Goal: Navigation & Orientation: Find specific page/section

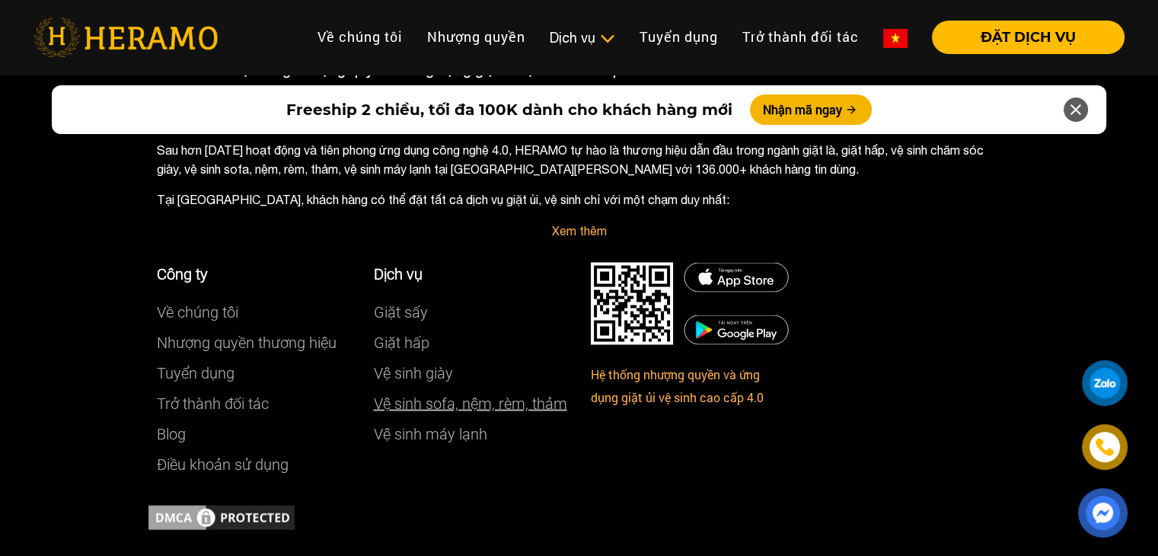
scroll to position [8521, 0]
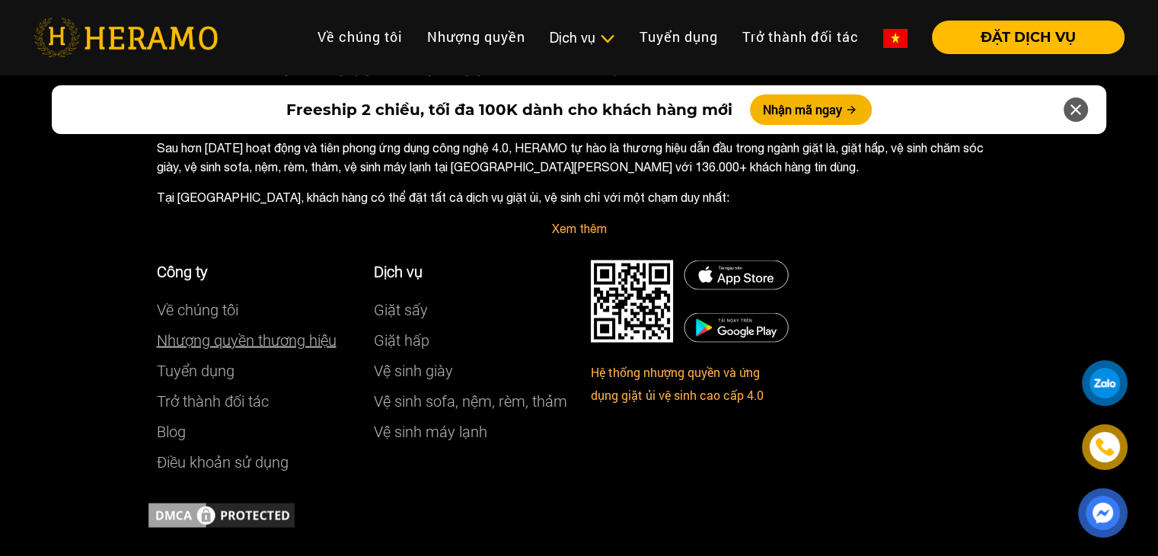
click at [219, 330] on link "Nhượng quyền thương hiệu" at bounding box center [247, 339] width 180 height 18
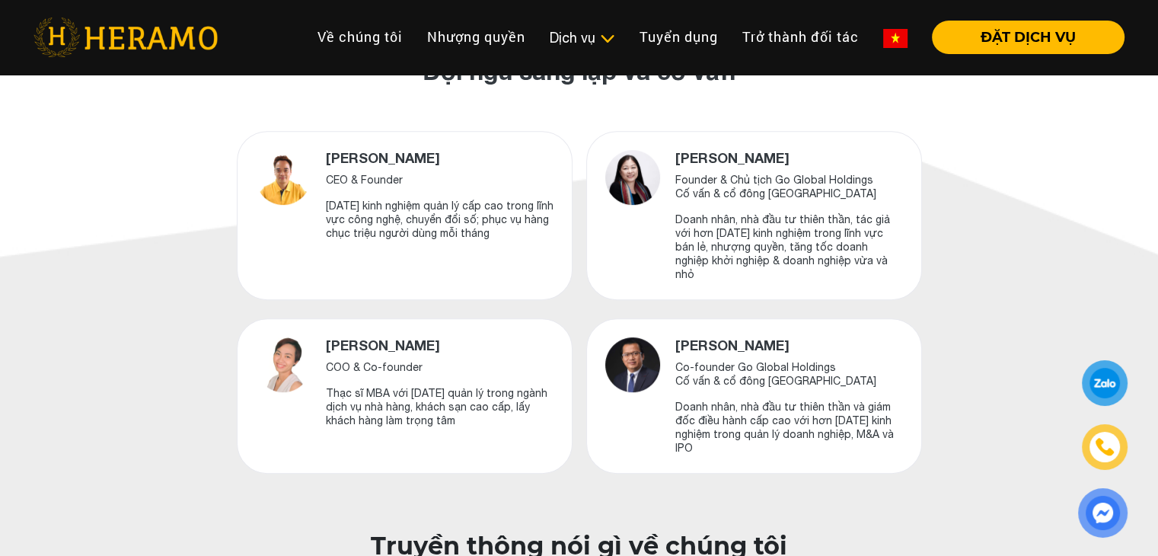
scroll to position [608, 0]
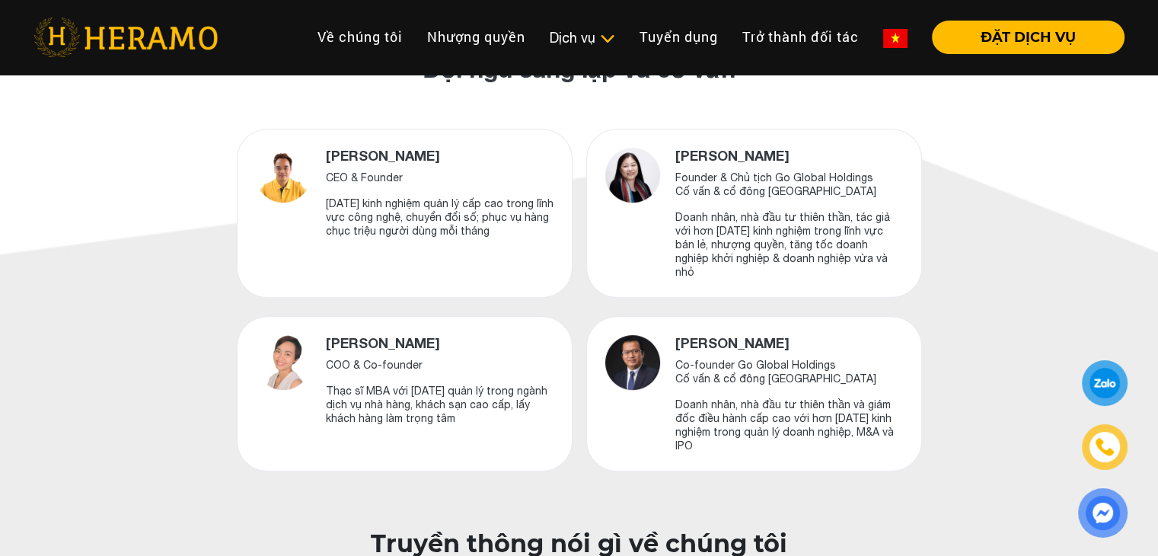
click at [358, 220] on p "[DATE] kinh nghiệm quản lý cấp cao trong lĩnh vực công nghệ, chuyển đổi số; phụ…" at bounding box center [440, 216] width 228 height 41
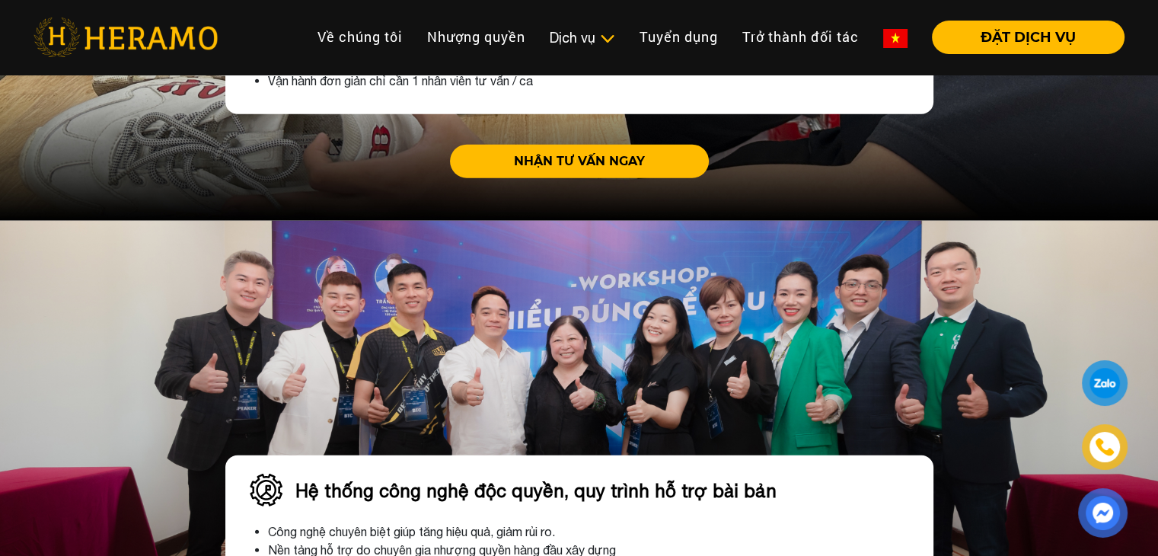
scroll to position [3843, 0]
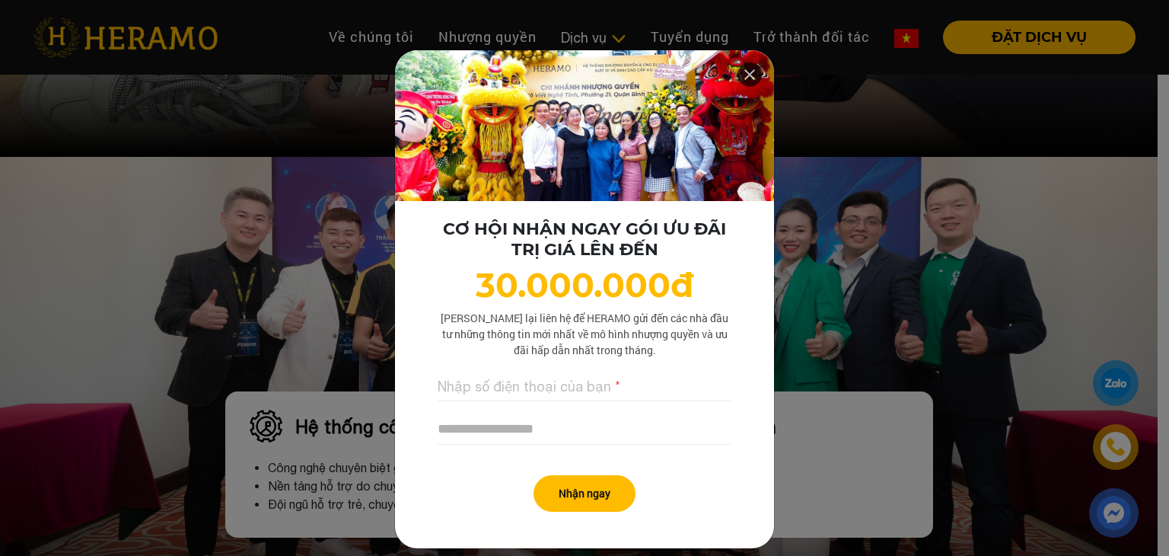
click at [743, 80] on icon at bounding box center [750, 74] width 18 height 27
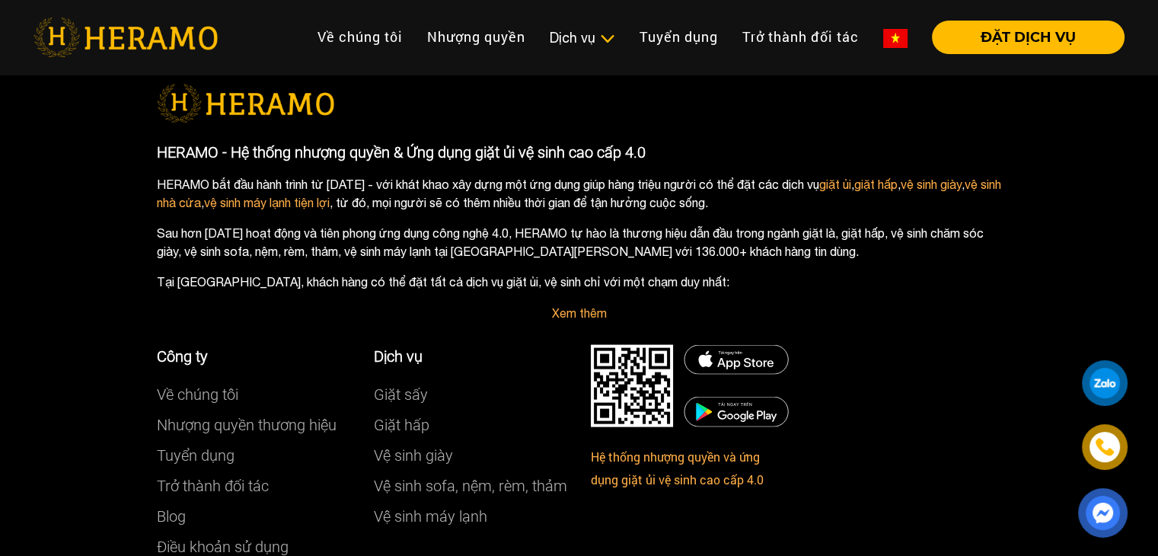
scroll to position [8879, 0]
click at [192, 384] on link "Về chúng tôi" at bounding box center [197, 393] width 81 height 18
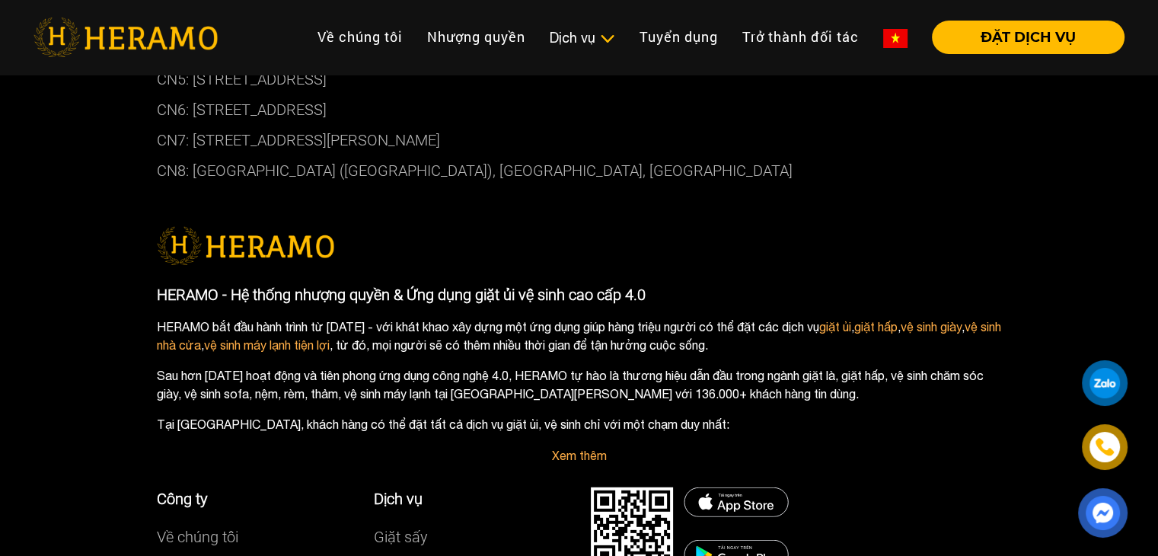
scroll to position [4264, 0]
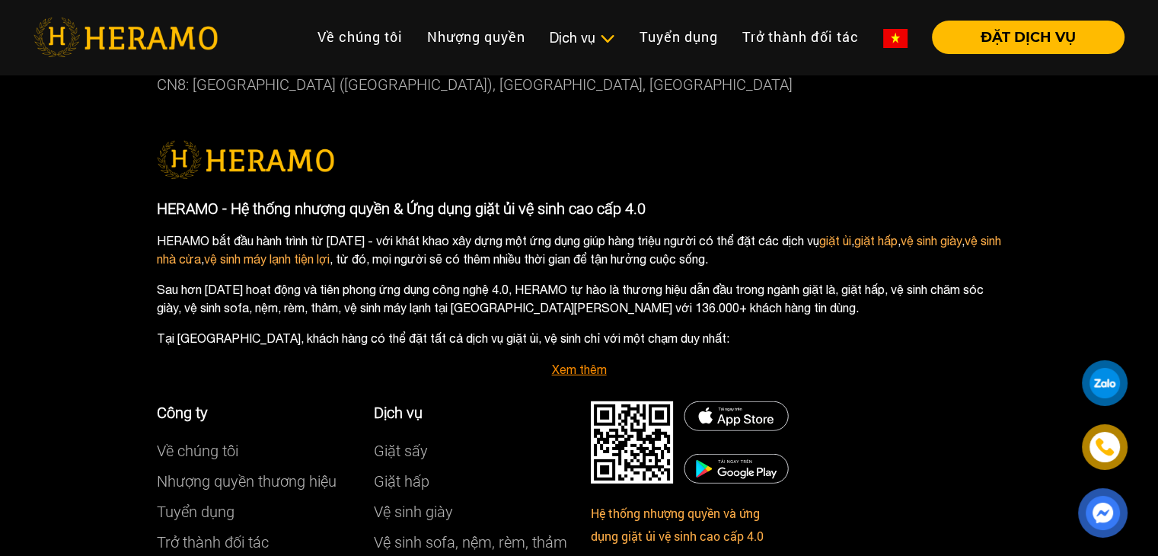
click at [581, 376] on link "Xem thêm" at bounding box center [579, 369] width 55 height 14
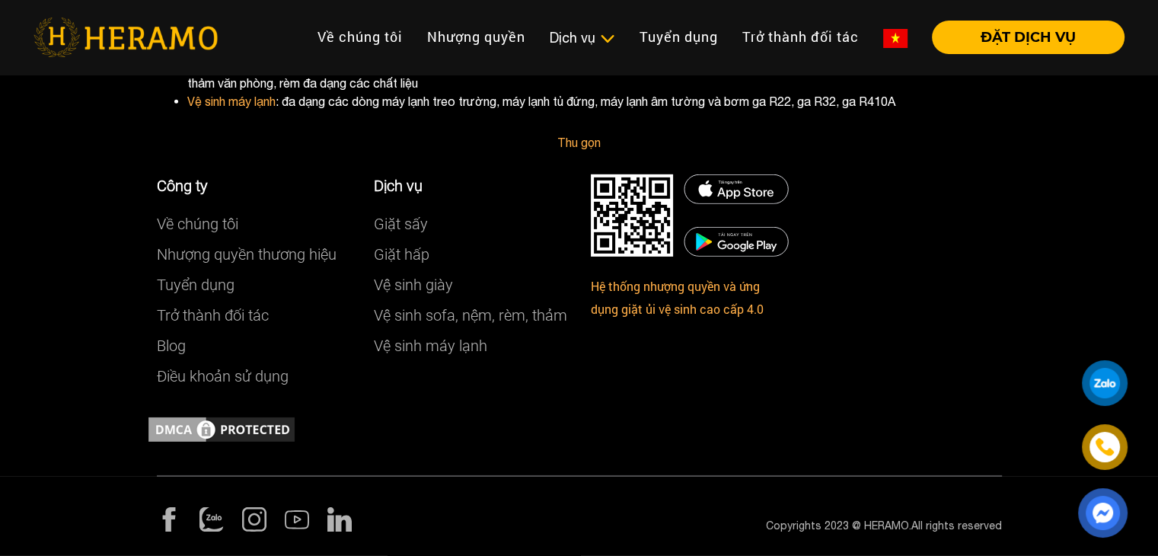
scroll to position [4713, 0]
click at [658, 305] on link "Hệ thống nhượng quyền và ứng dụng giặt ủi vệ sinh cao cấp 4.0" at bounding box center [677, 298] width 173 height 39
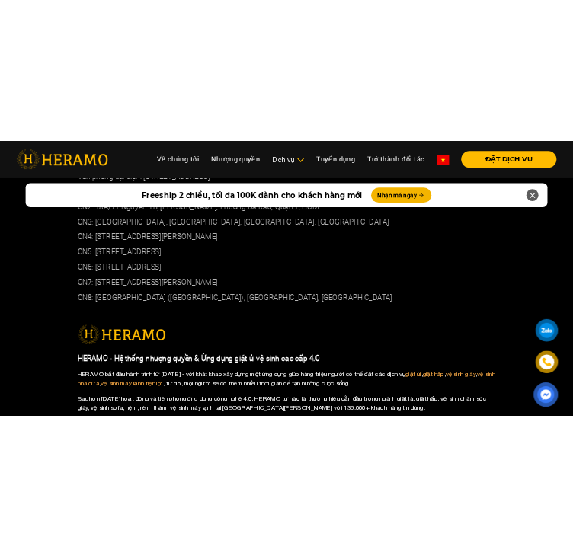
scroll to position [8148, 0]
